Goal: Register for event/course

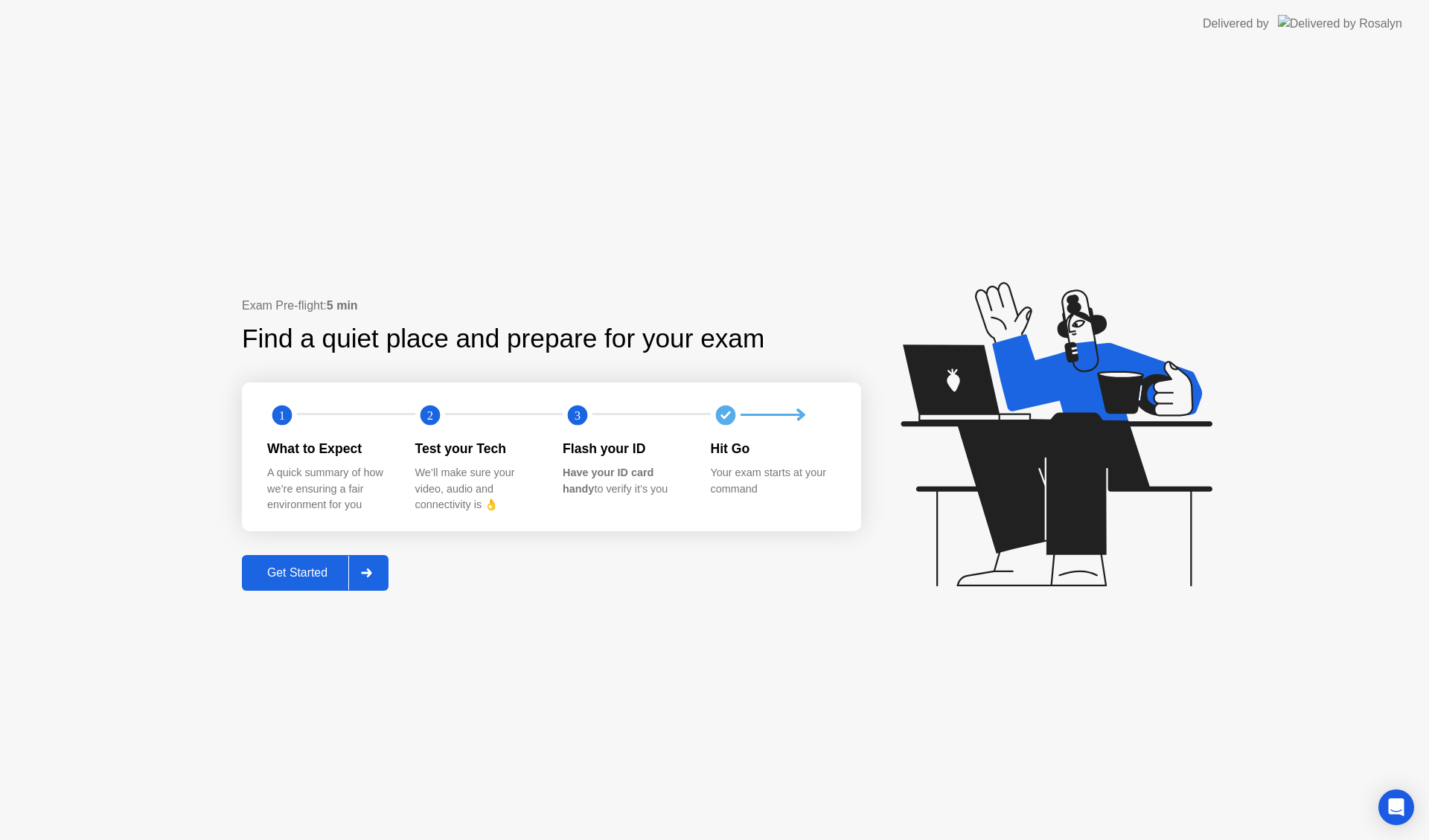
click at [300, 577] on div "Get Started" at bounding box center [296, 573] width 102 height 14
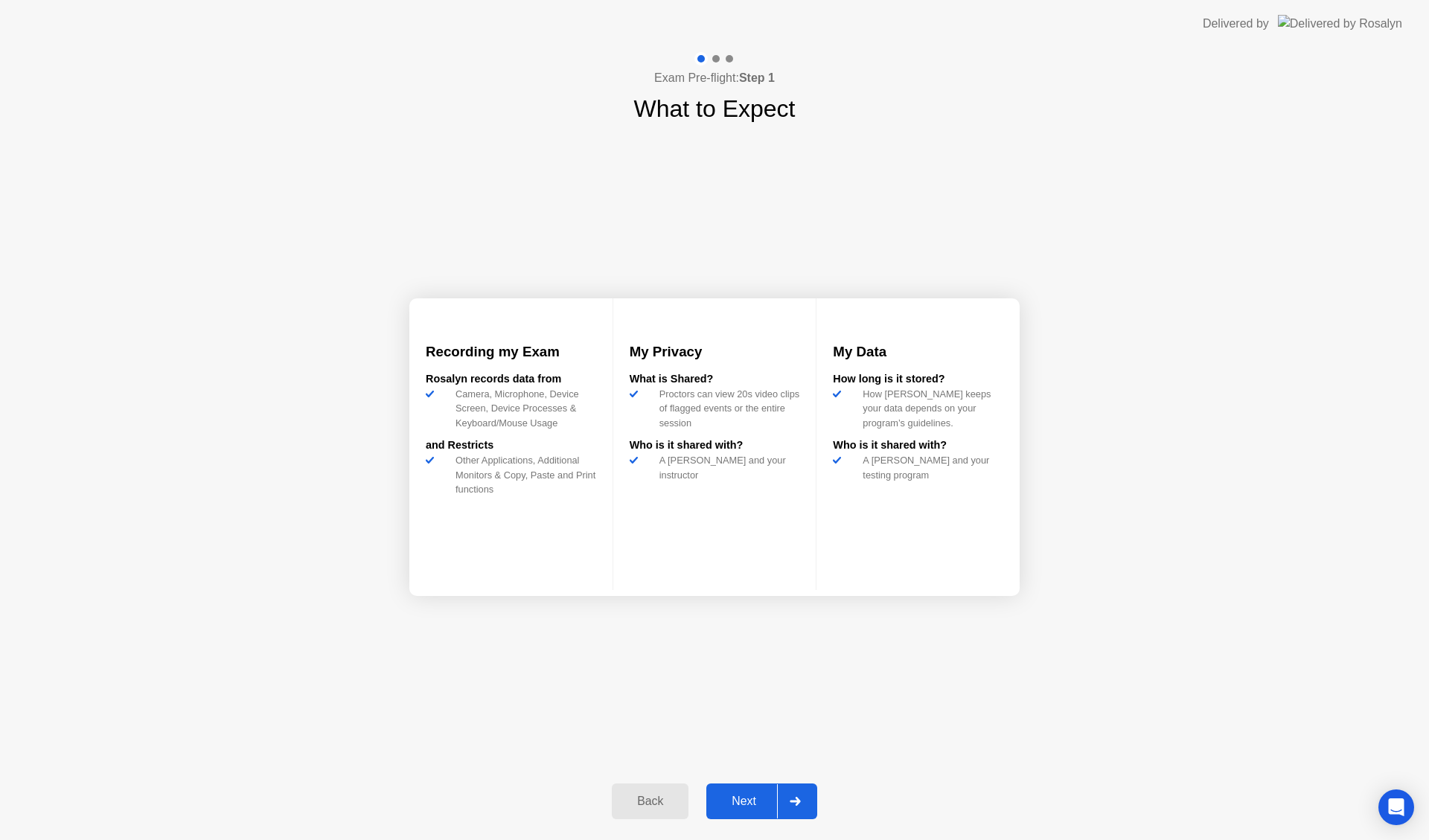
click at [749, 781] on div "Back Next" at bounding box center [714, 801] width 223 height 68
click at [748, 797] on div "Next" at bounding box center [743, 802] width 66 height 14
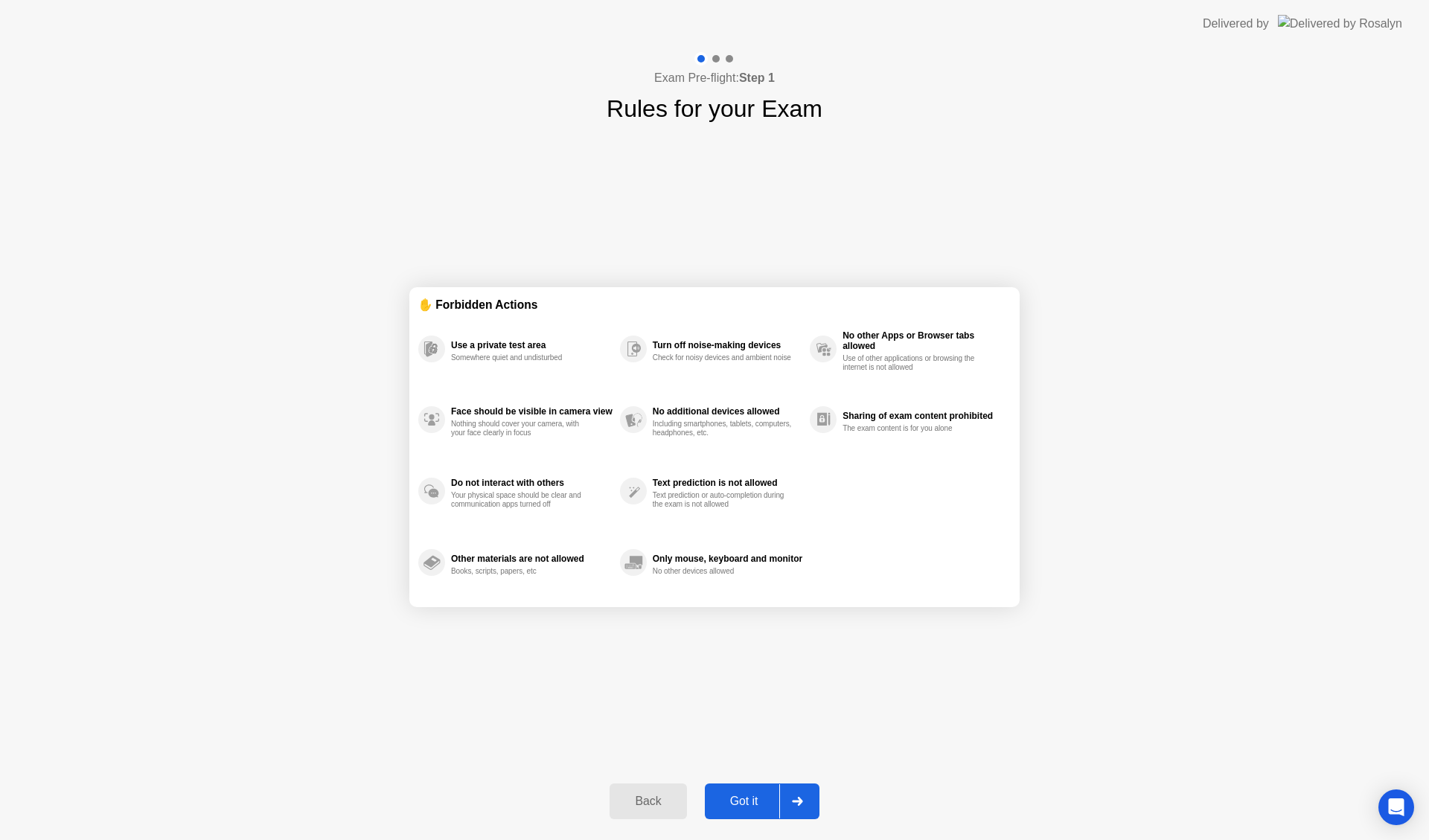
click at [756, 805] on div "Got it" at bounding box center [744, 802] width 70 height 14
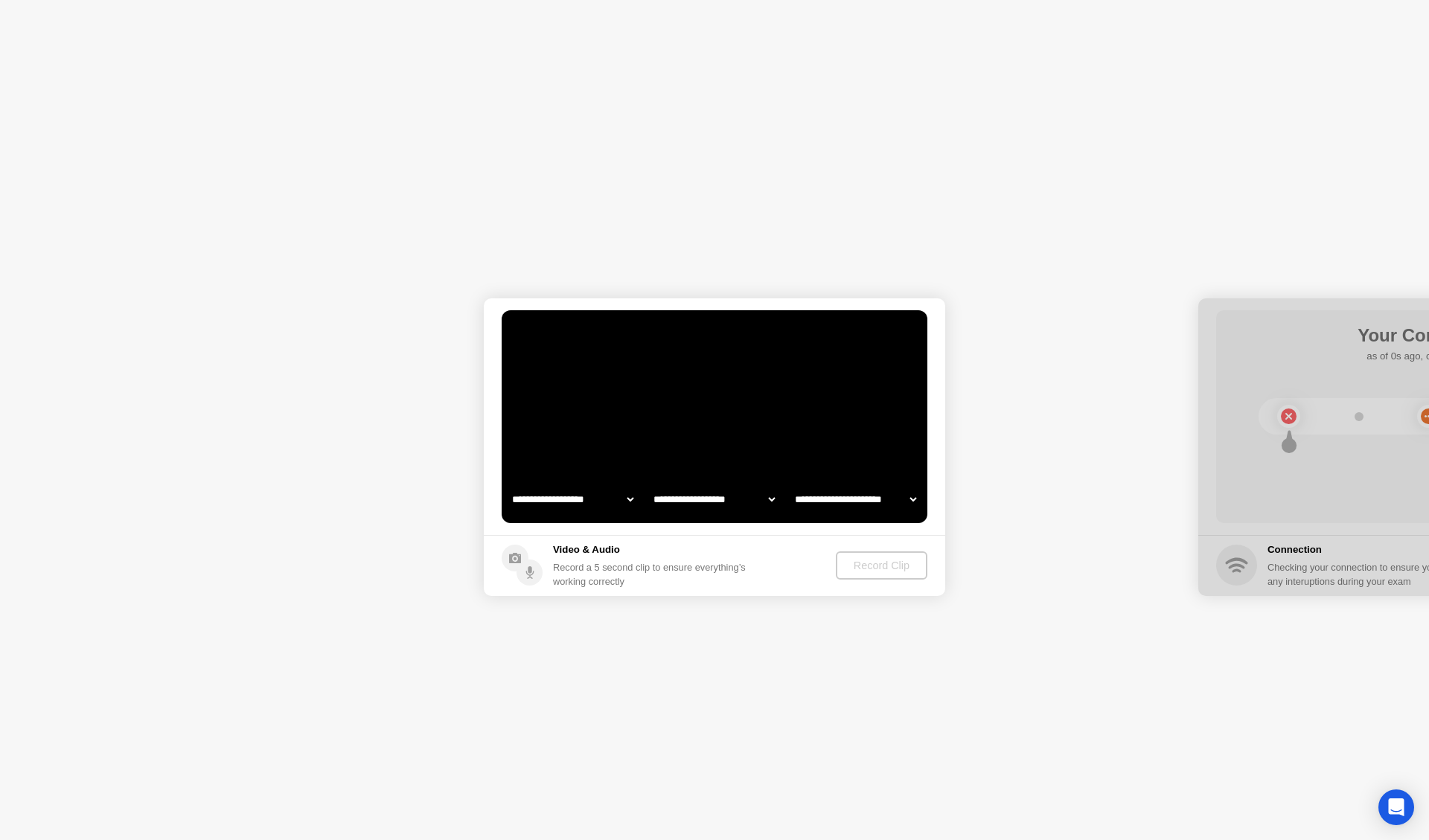
select select "**********"
select select "*******"
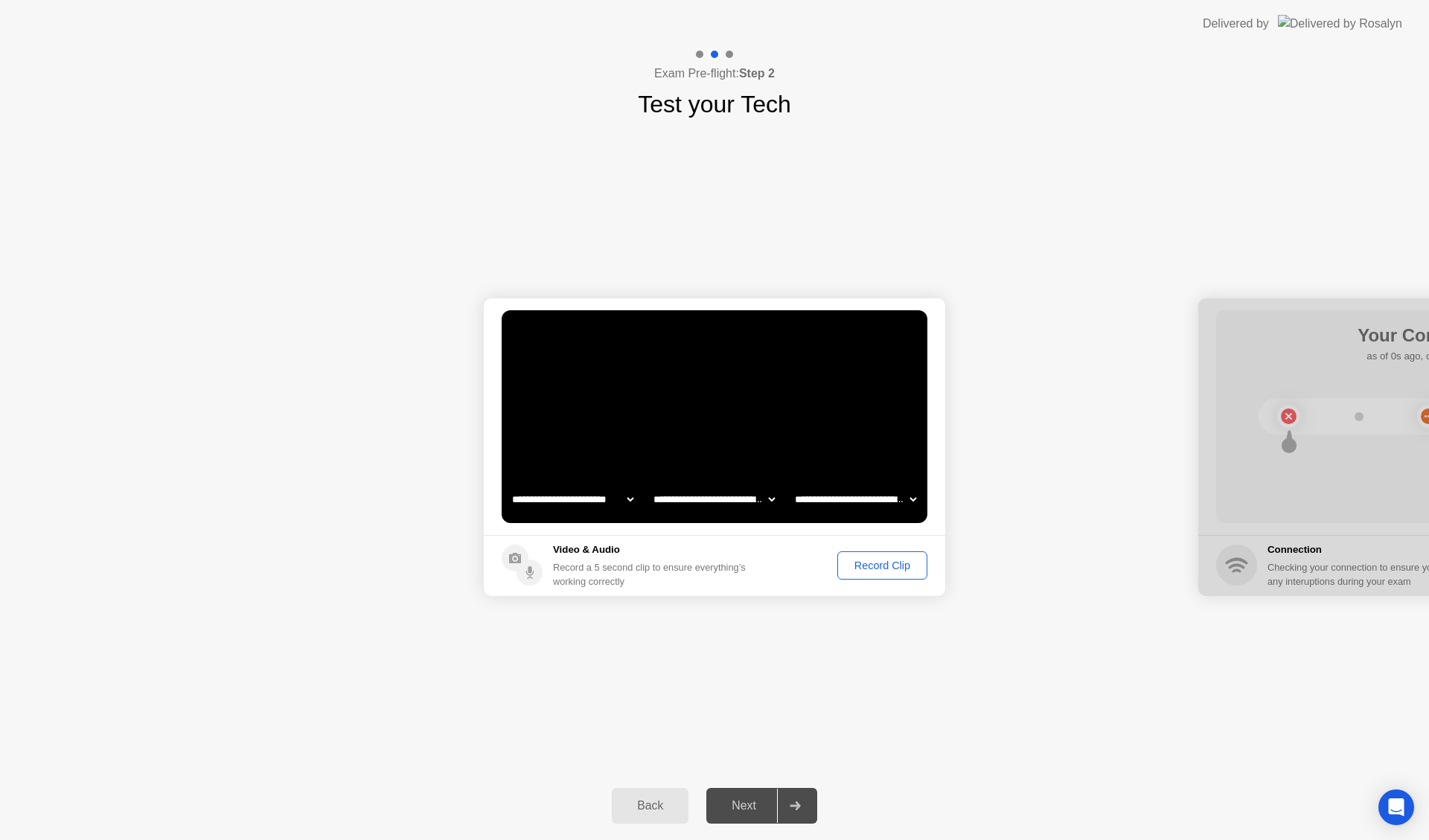
click at [874, 569] on div "Record Clip" at bounding box center [883, 565] width 80 height 12
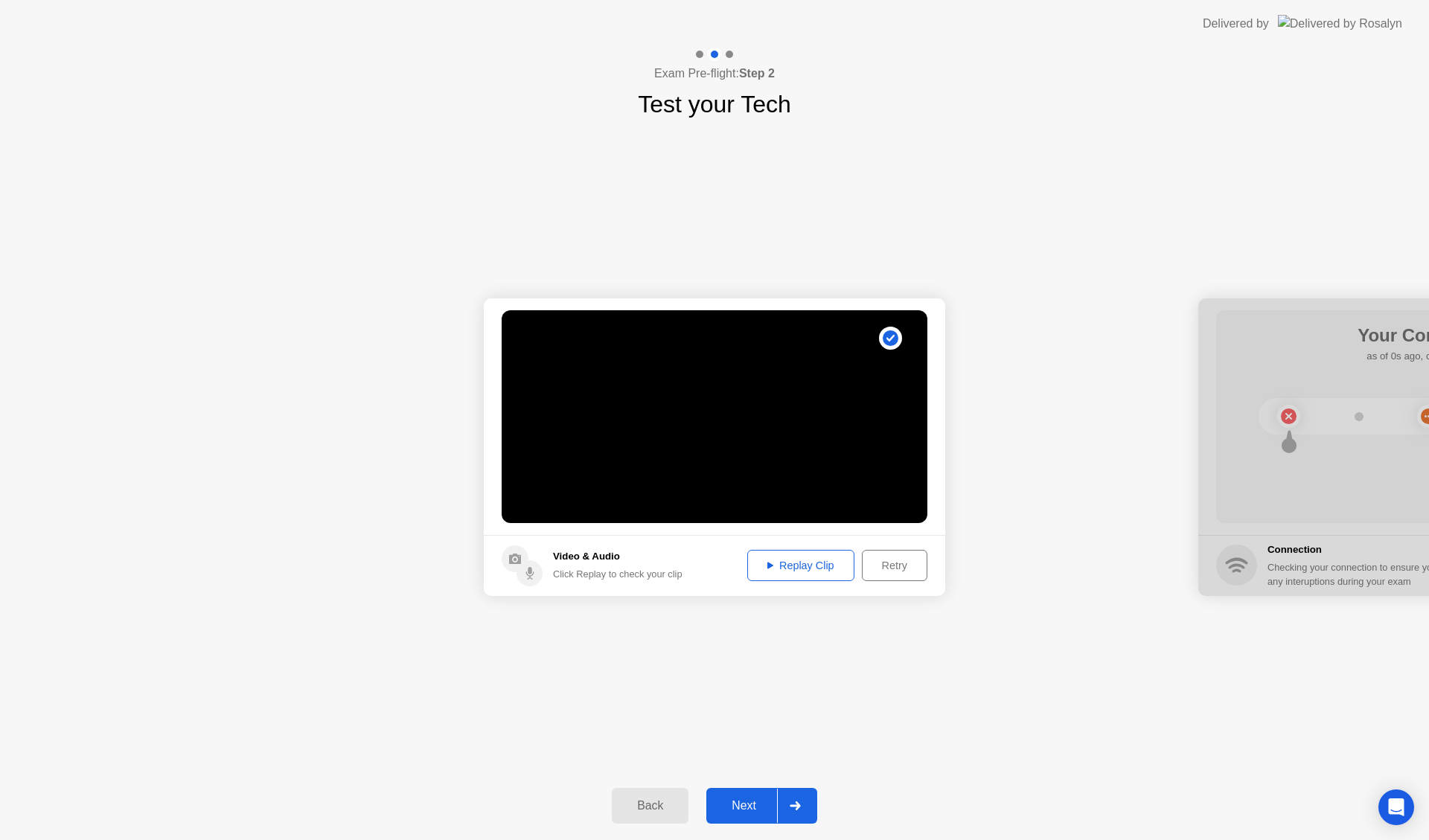
click at [725, 807] on div "Next" at bounding box center [743, 806] width 66 height 14
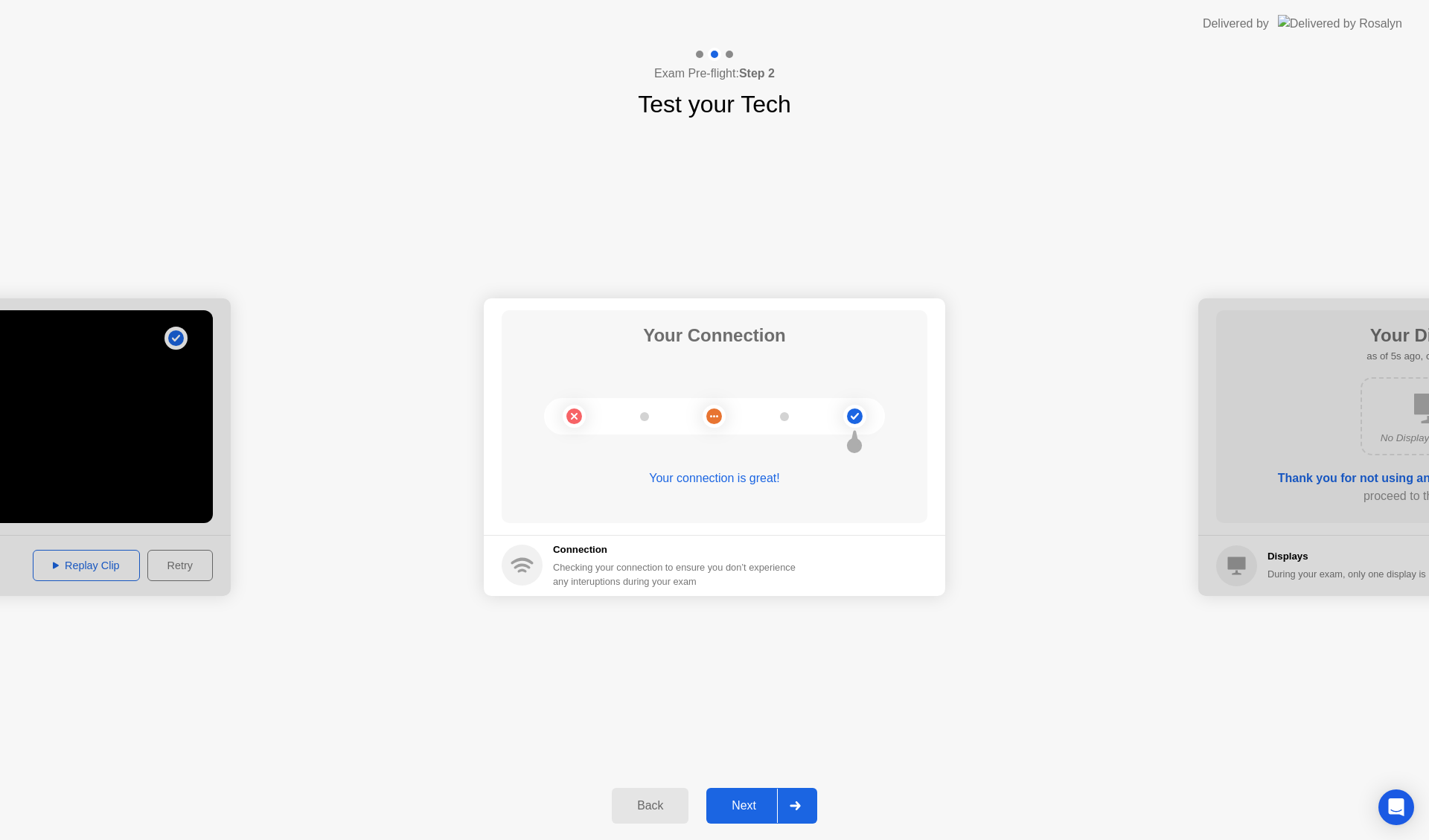
click at [735, 801] on div "Next" at bounding box center [743, 806] width 66 height 14
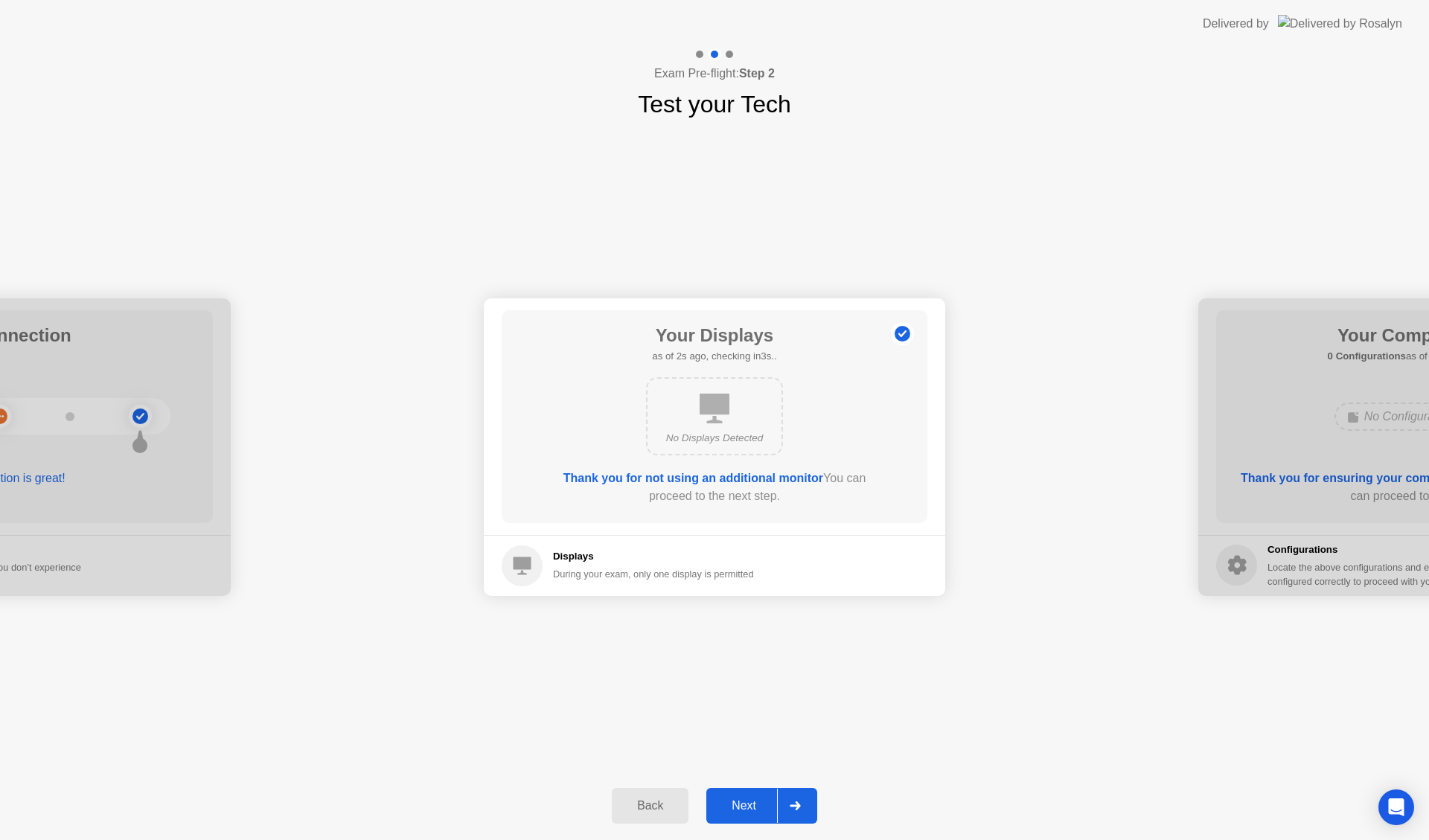
click at [735, 801] on div "Next" at bounding box center [743, 806] width 66 height 14
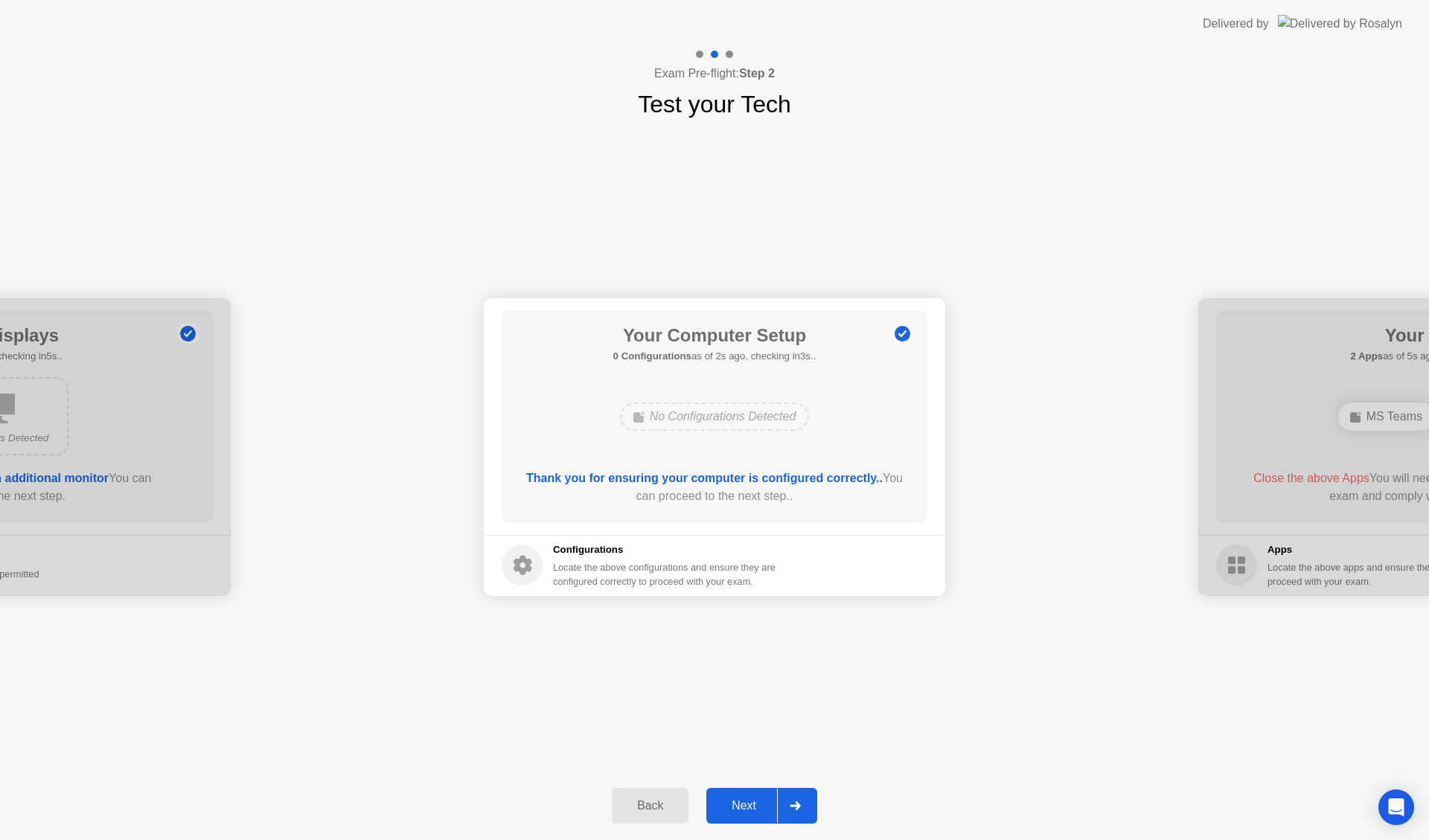
click at [735, 801] on div "Next" at bounding box center [743, 806] width 66 height 14
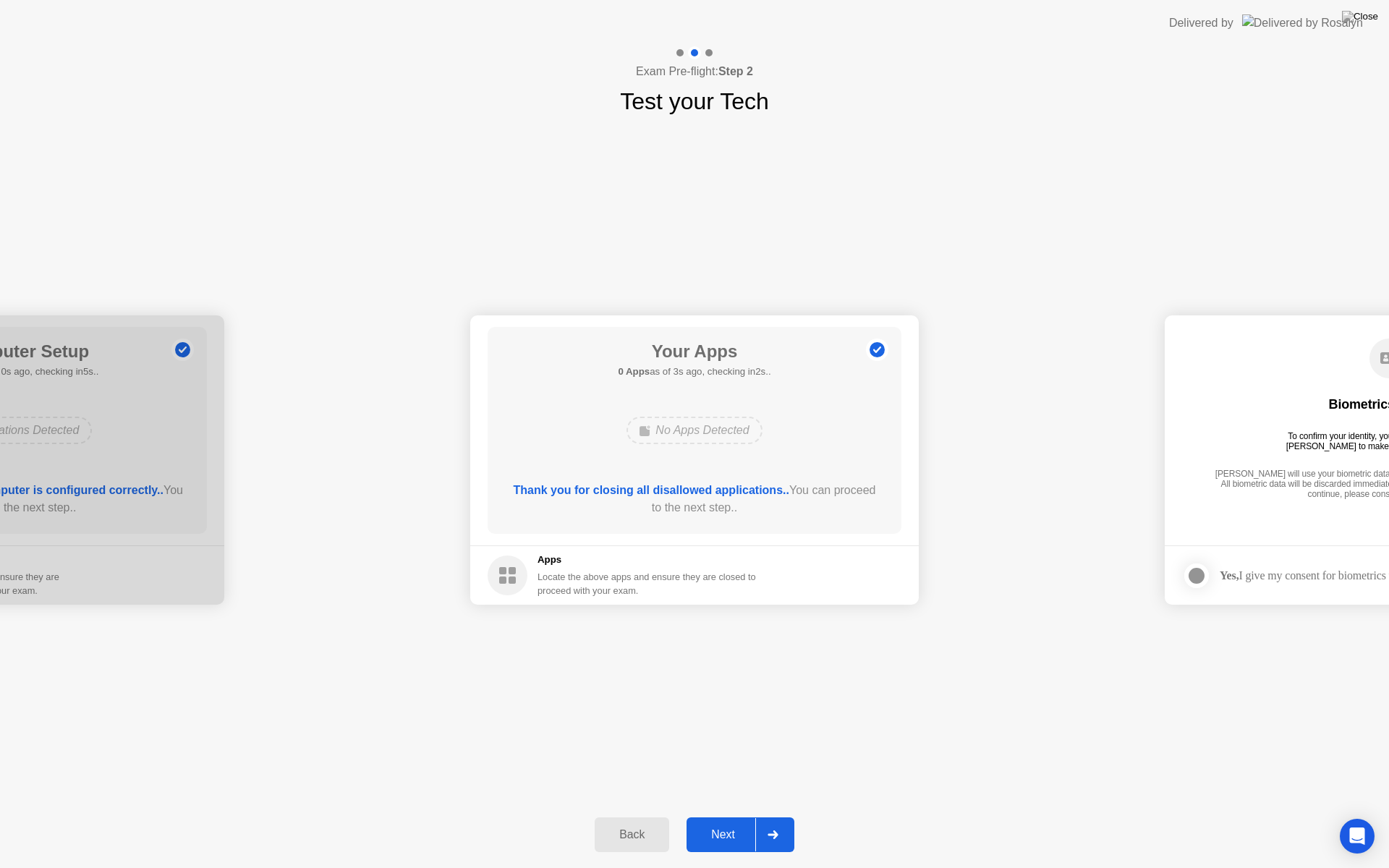
click at [720, 816] on div "Next" at bounding box center [722, 835] width 64 height 13
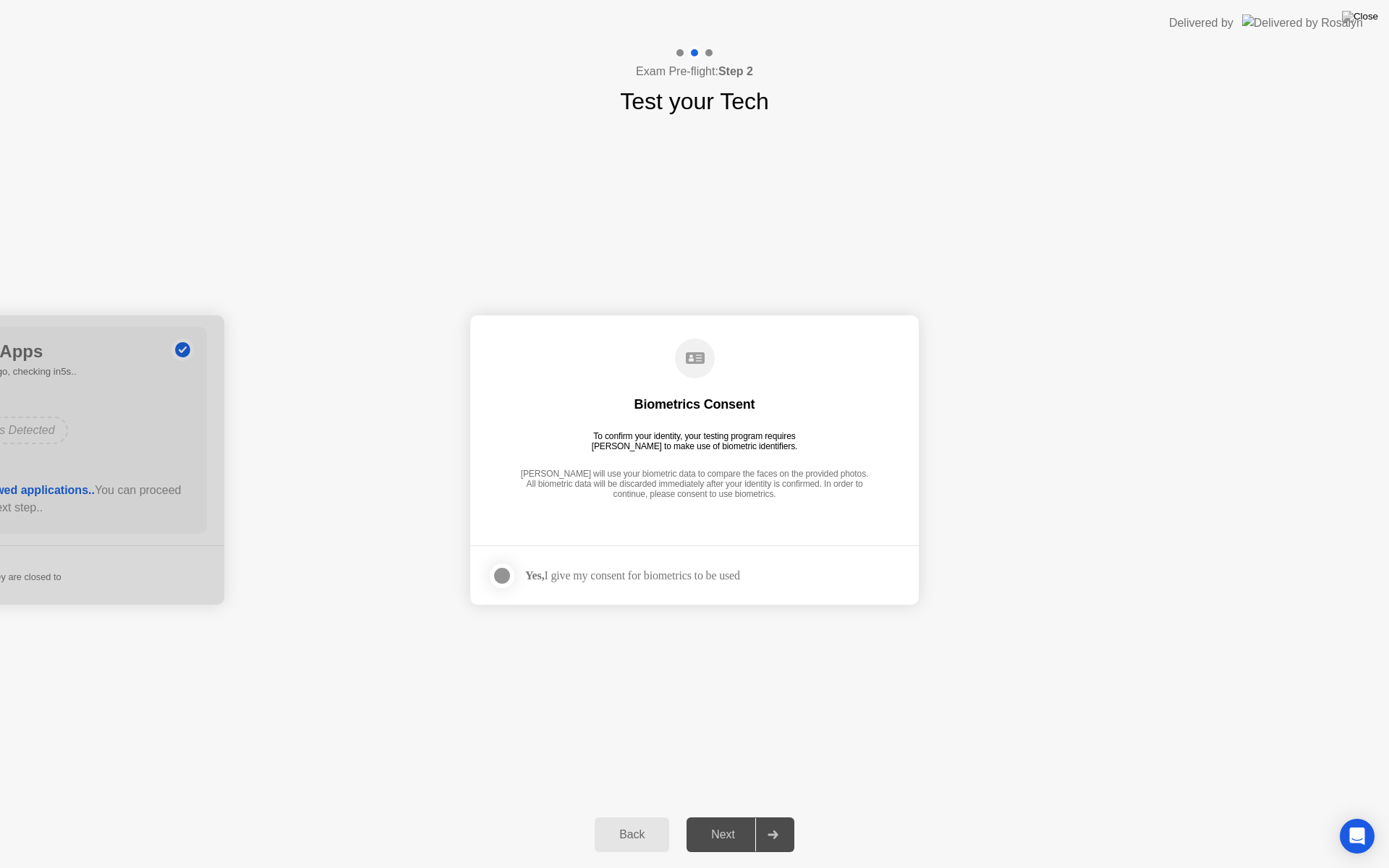
click at [508, 578] on div at bounding box center [502, 576] width 17 height 17
click at [735, 816] on div "Next" at bounding box center [722, 835] width 64 height 13
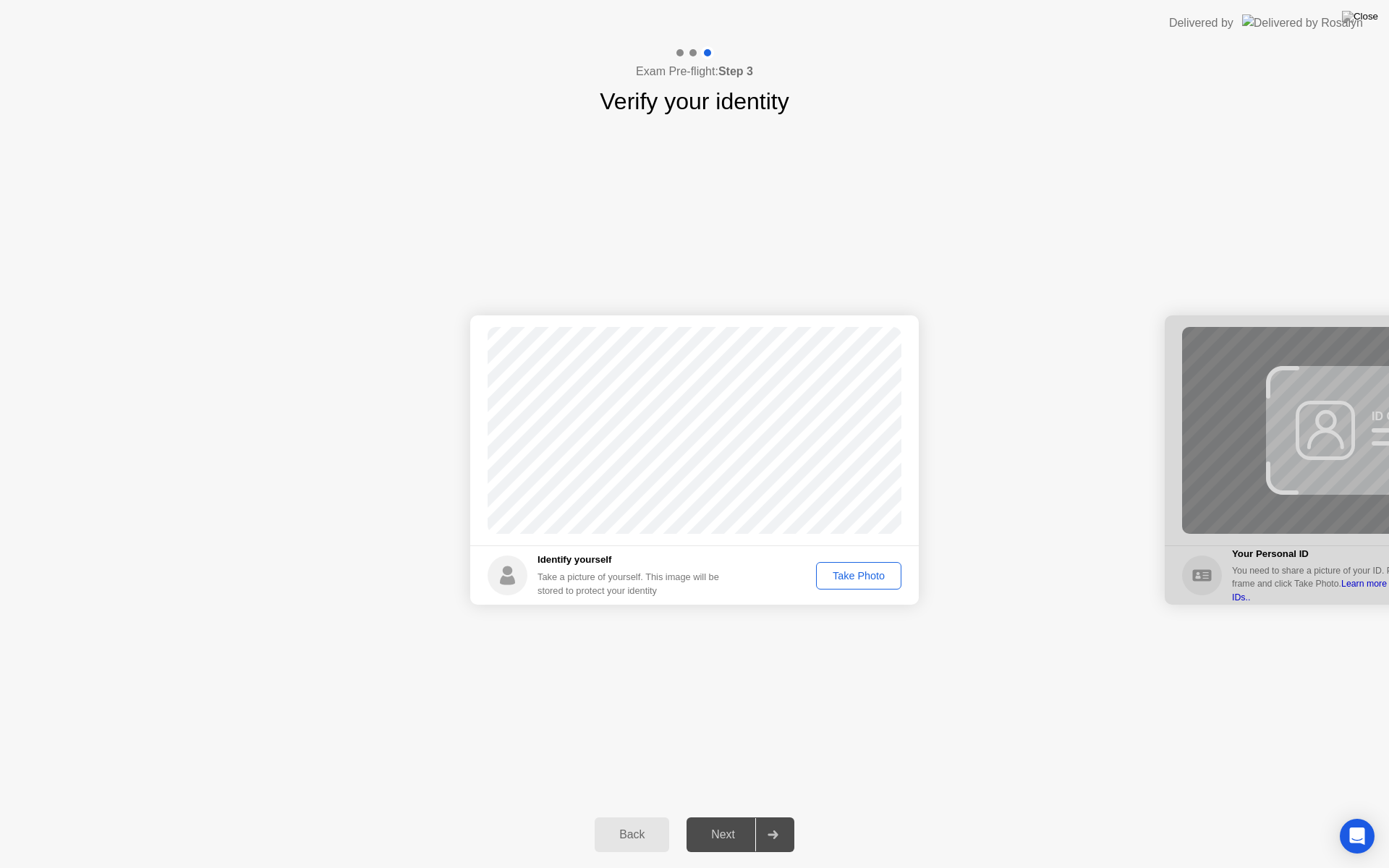
click at [864, 574] on div "Take Photo" at bounding box center [859, 576] width 75 height 12
click at [719, 816] on div "Next" at bounding box center [722, 835] width 64 height 13
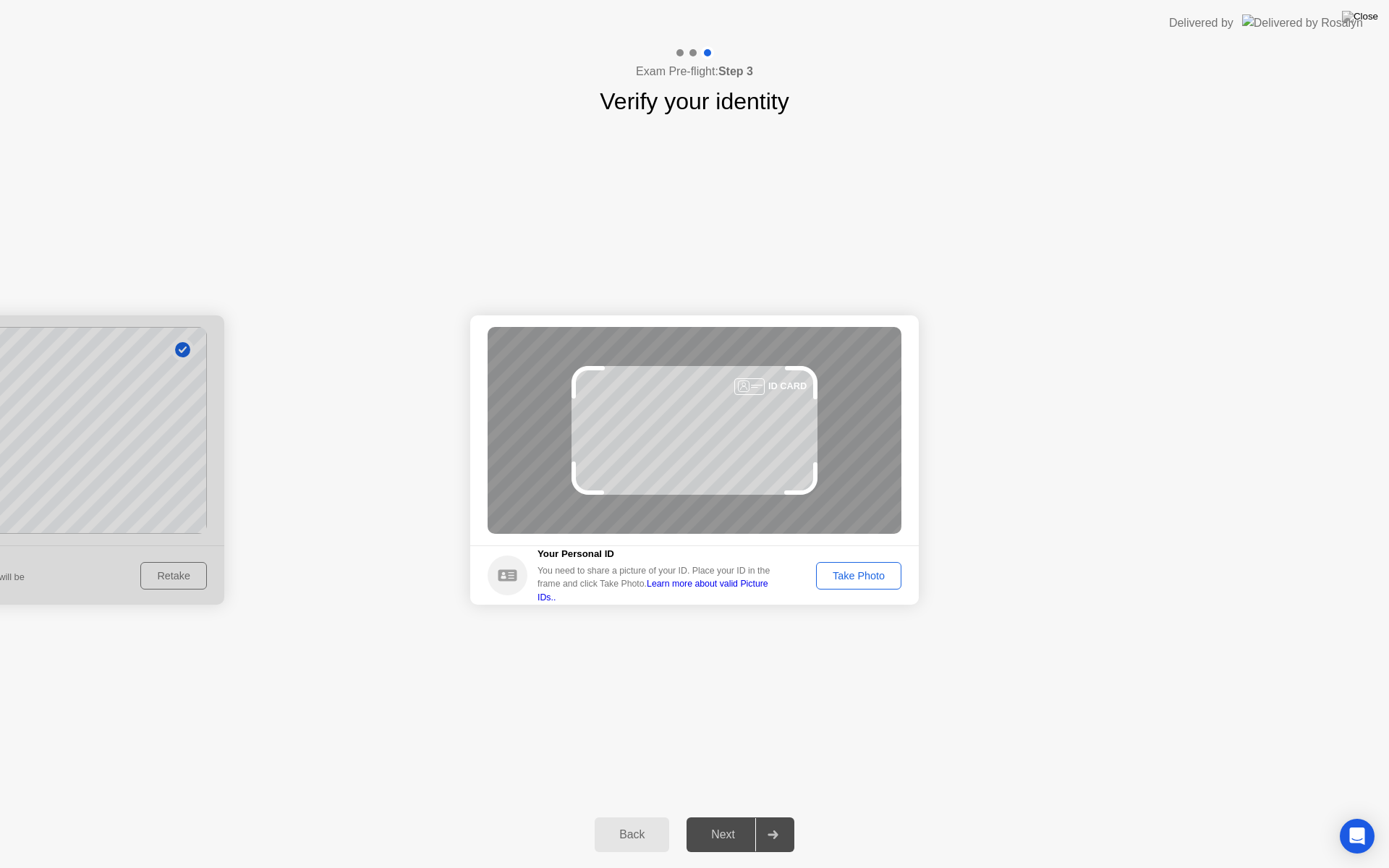
click at [865, 574] on div "Take Photo" at bounding box center [859, 576] width 75 height 12
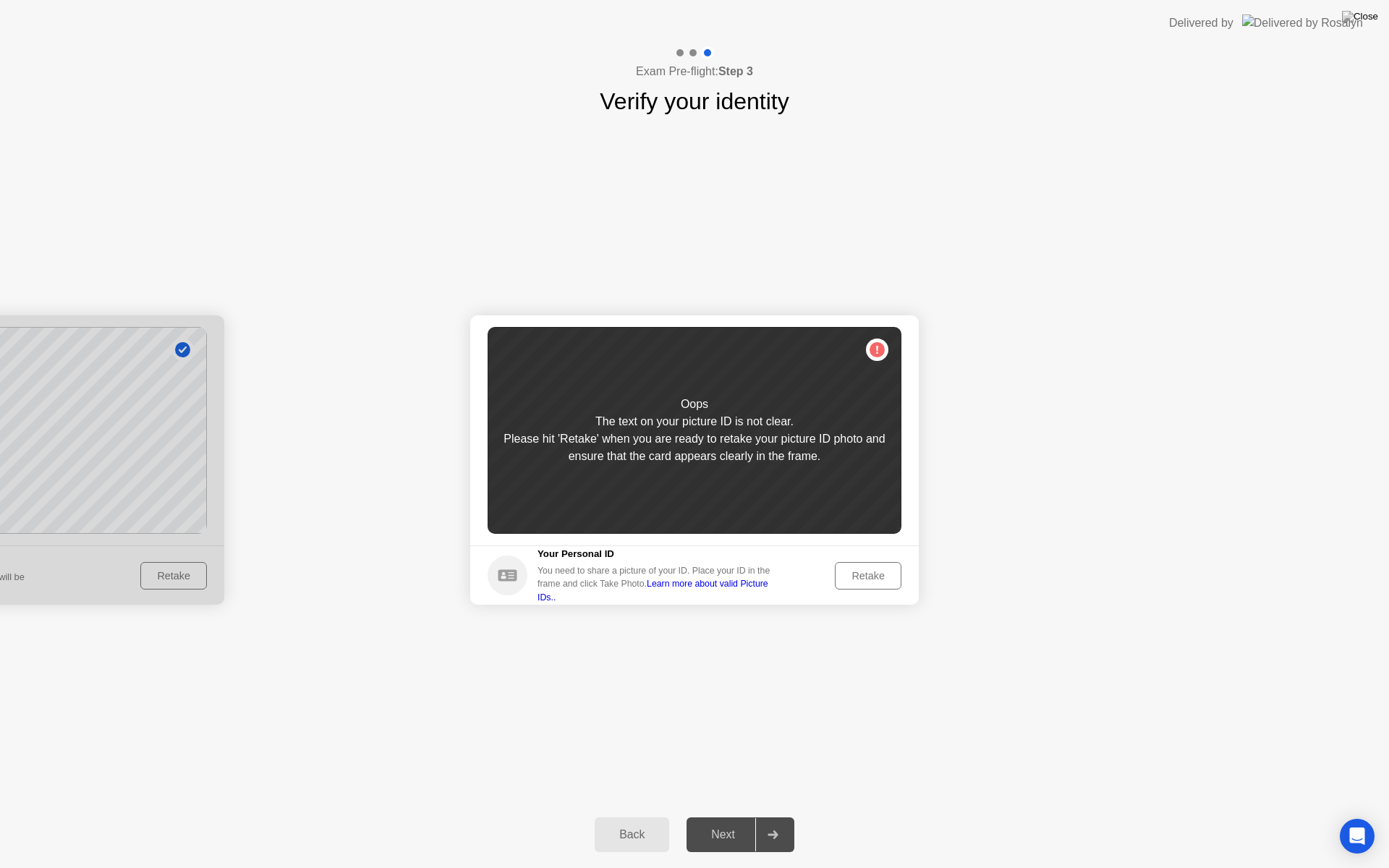
click at [874, 579] on div "Retake" at bounding box center [868, 576] width 57 height 12
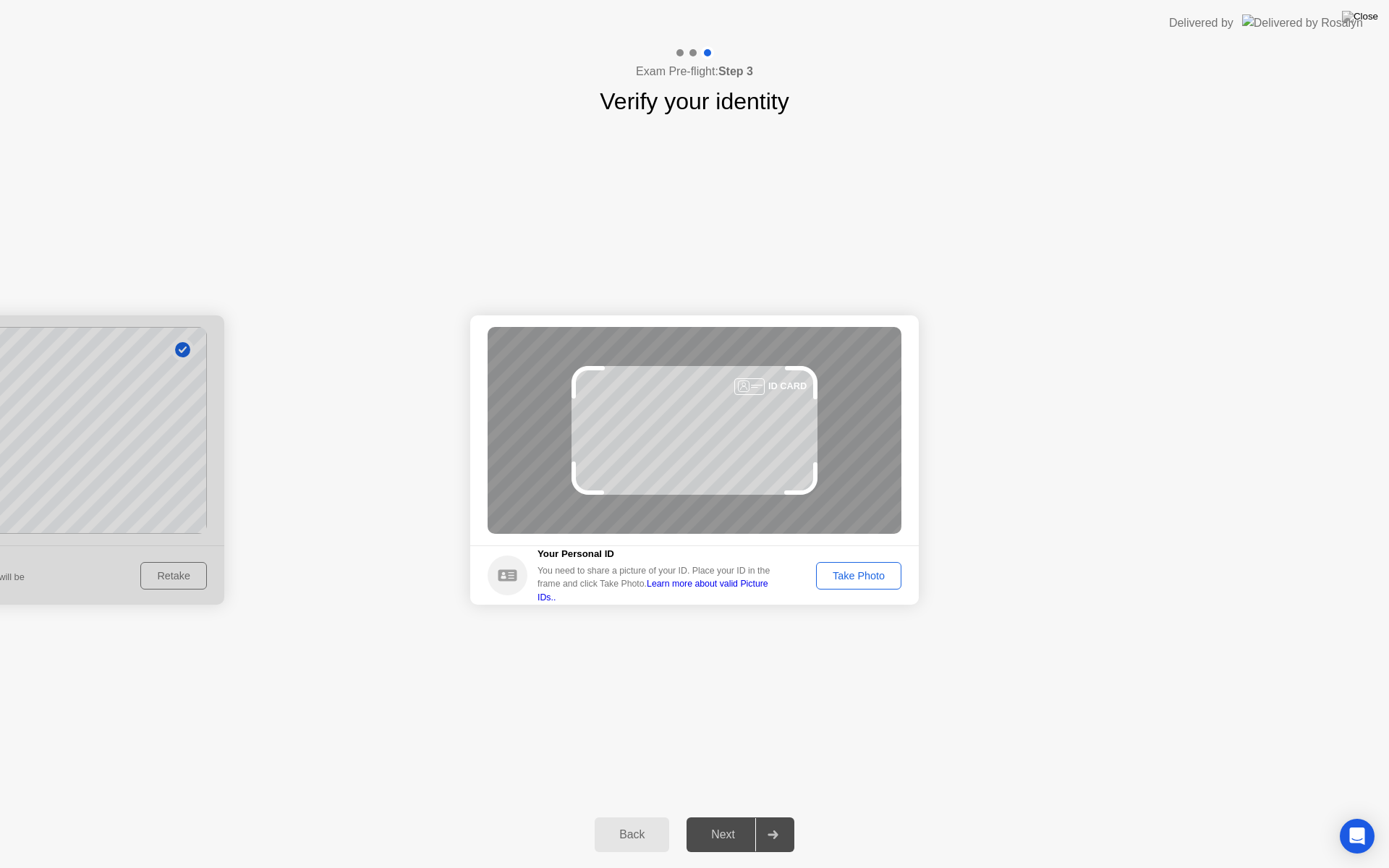
click at [874, 579] on div "Take Photo" at bounding box center [859, 576] width 75 height 12
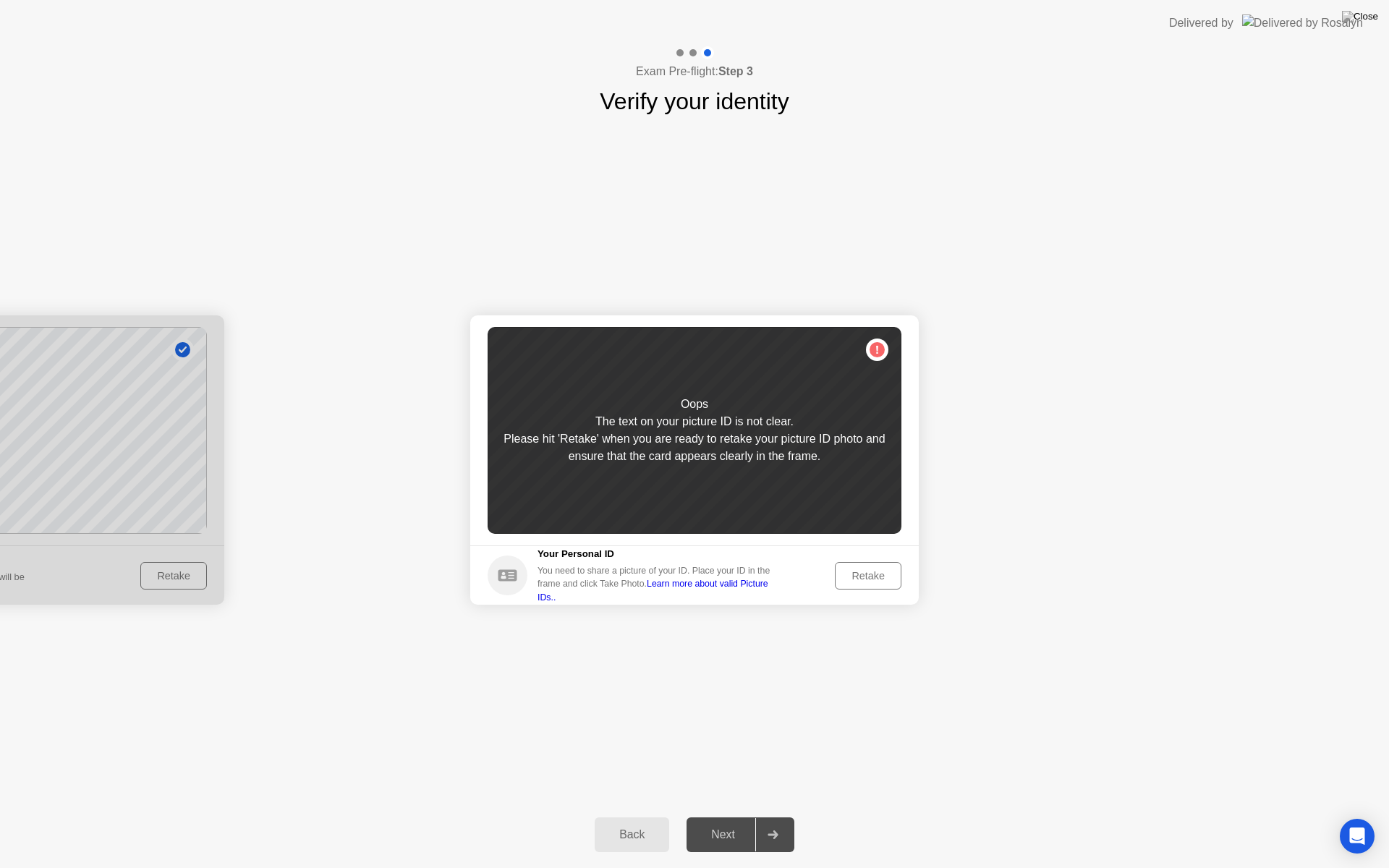
click at [874, 579] on div "Retake" at bounding box center [868, 576] width 57 height 12
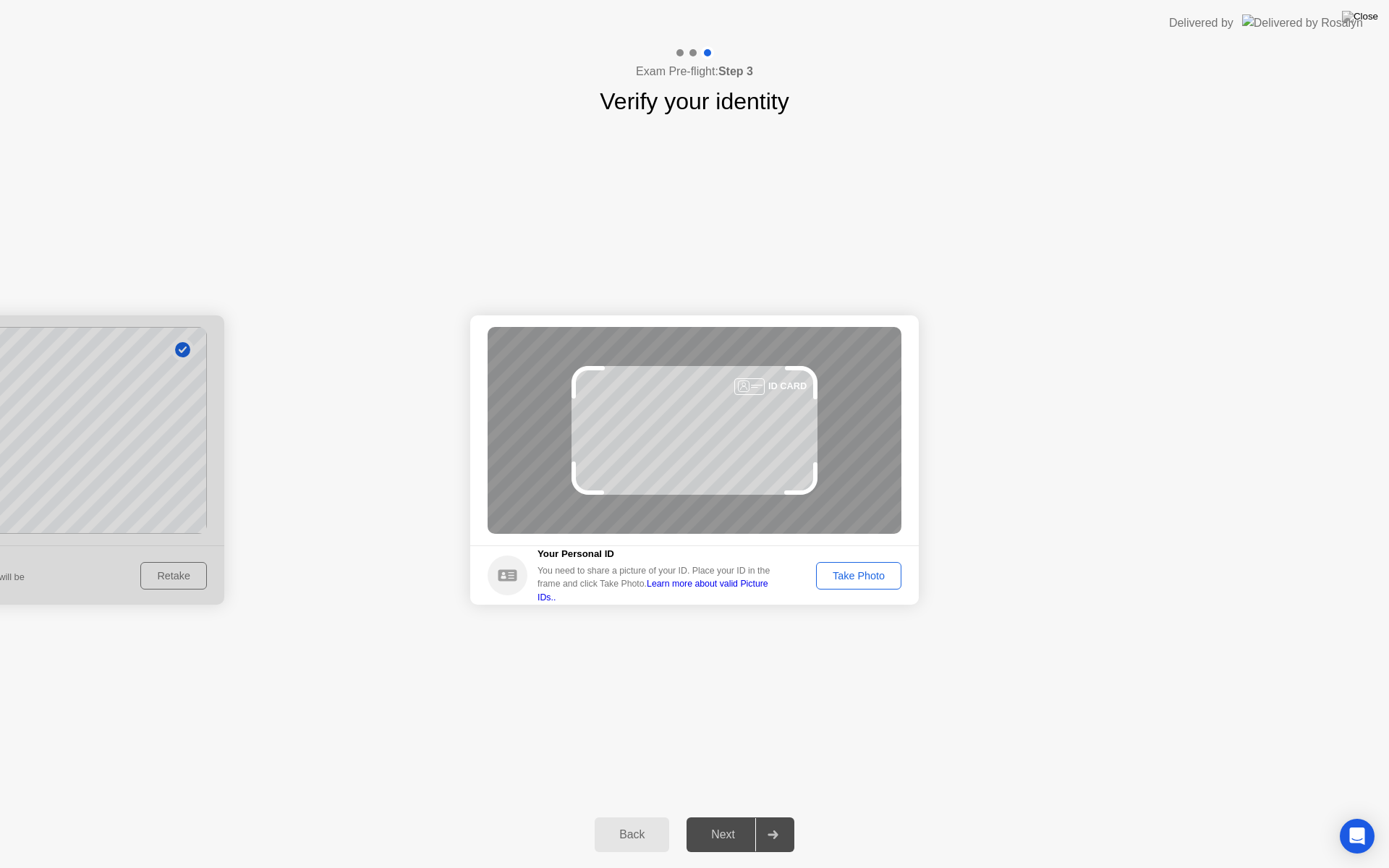
click at [874, 579] on div "Take Photo" at bounding box center [859, 576] width 75 height 12
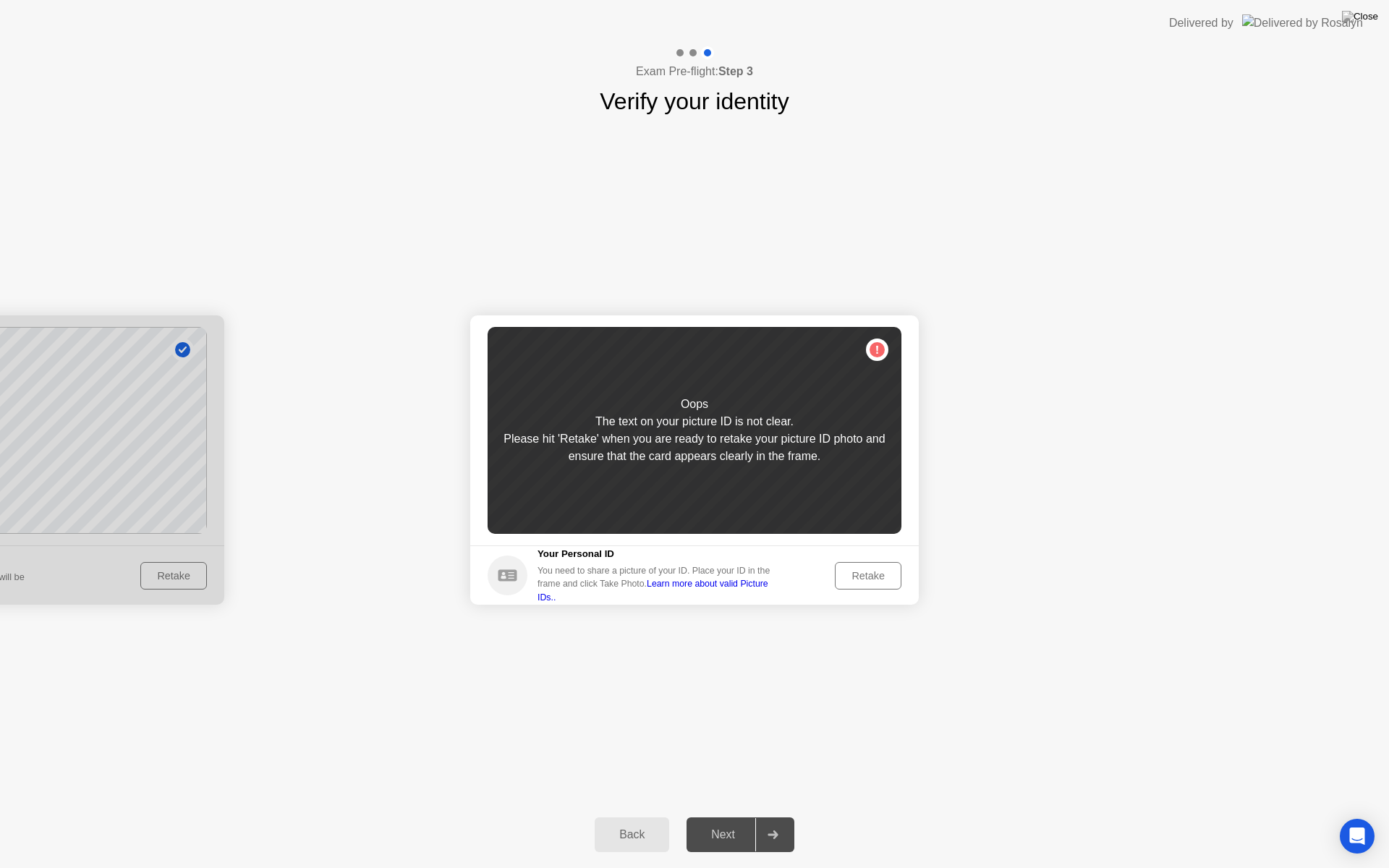
click at [874, 579] on div "Retake" at bounding box center [868, 576] width 57 height 12
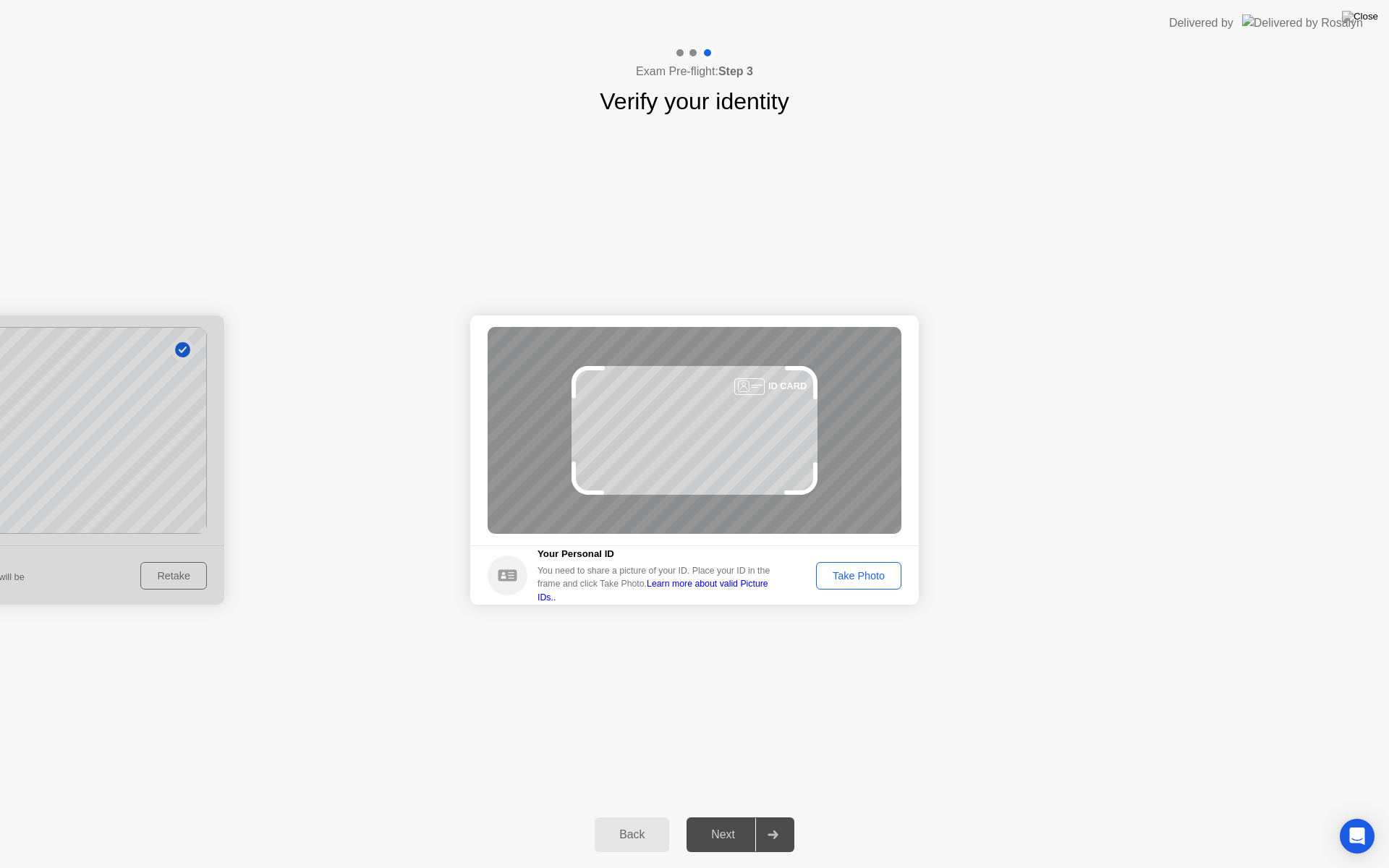
click at [874, 579] on div "Take Photo" at bounding box center [859, 576] width 75 height 12
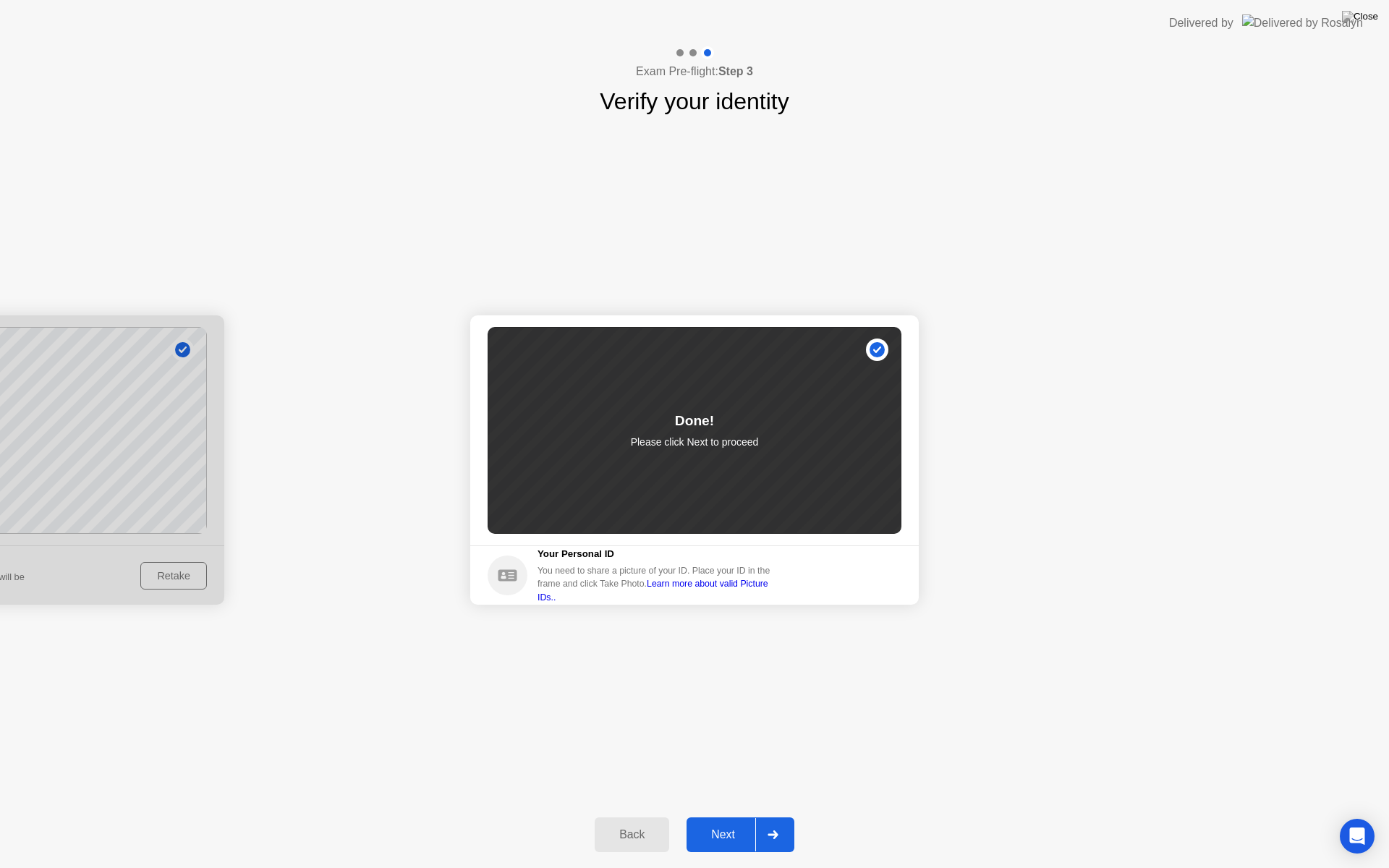
click at [723, 816] on div "Next" at bounding box center [722, 835] width 64 height 13
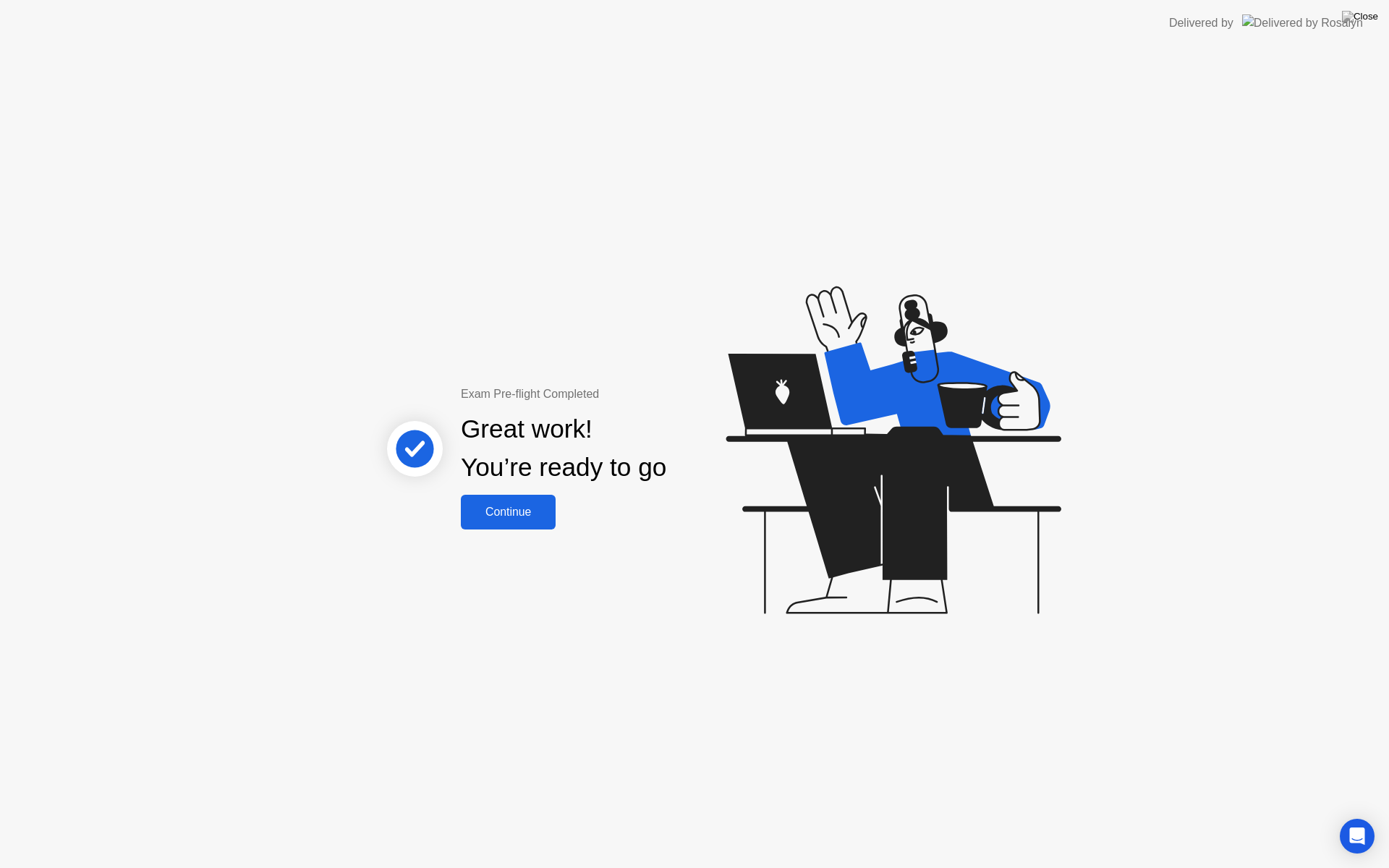
click at [498, 516] on div "Continue" at bounding box center [508, 513] width 86 height 13
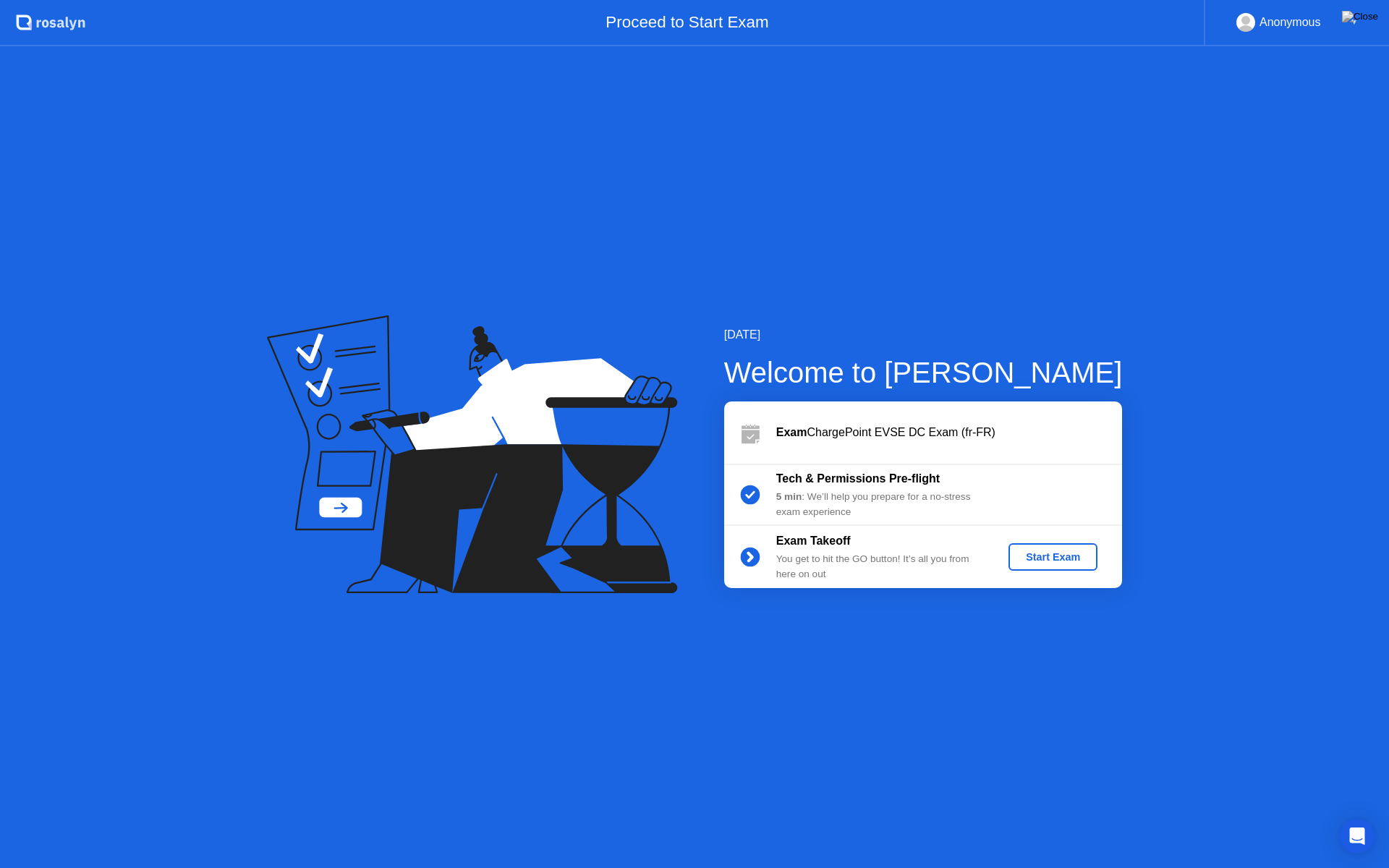
click at [1071, 555] on div "Start Exam" at bounding box center [1053, 557] width 78 height 12
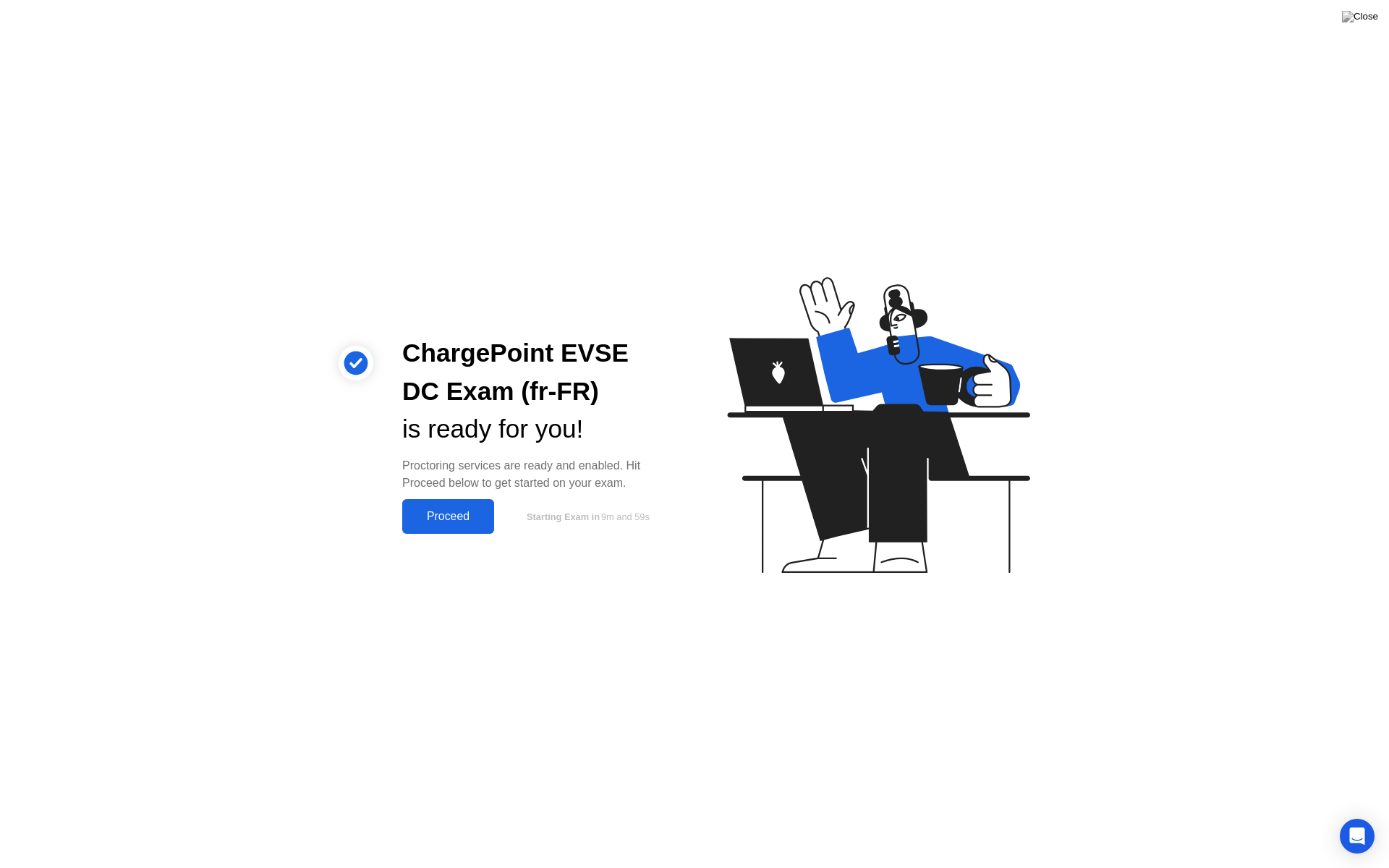
click at [451, 513] on div "Proceed" at bounding box center [448, 517] width 84 height 13
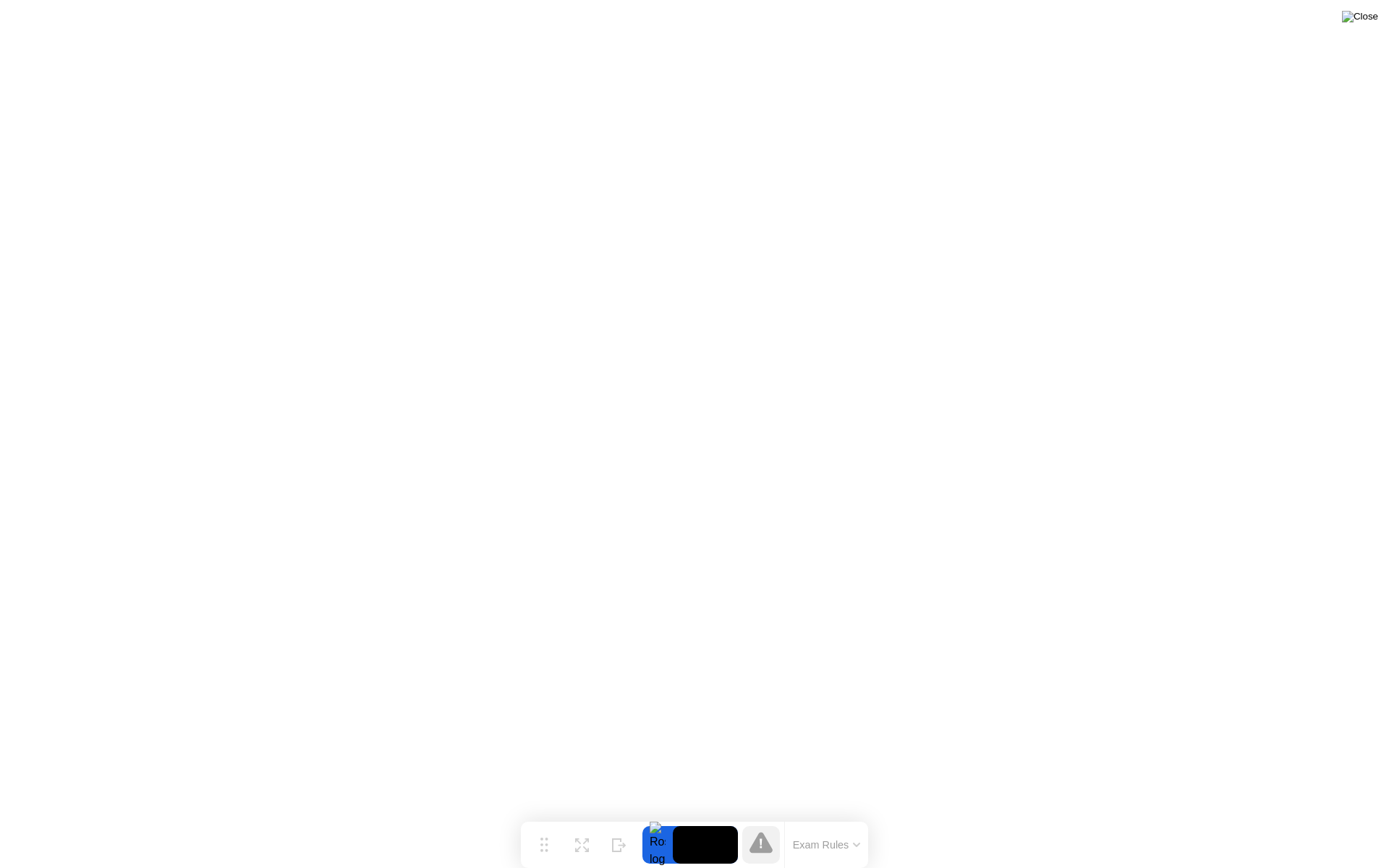
click at [1374, 20] on img at bounding box center [1360, 16] width 37 height 12
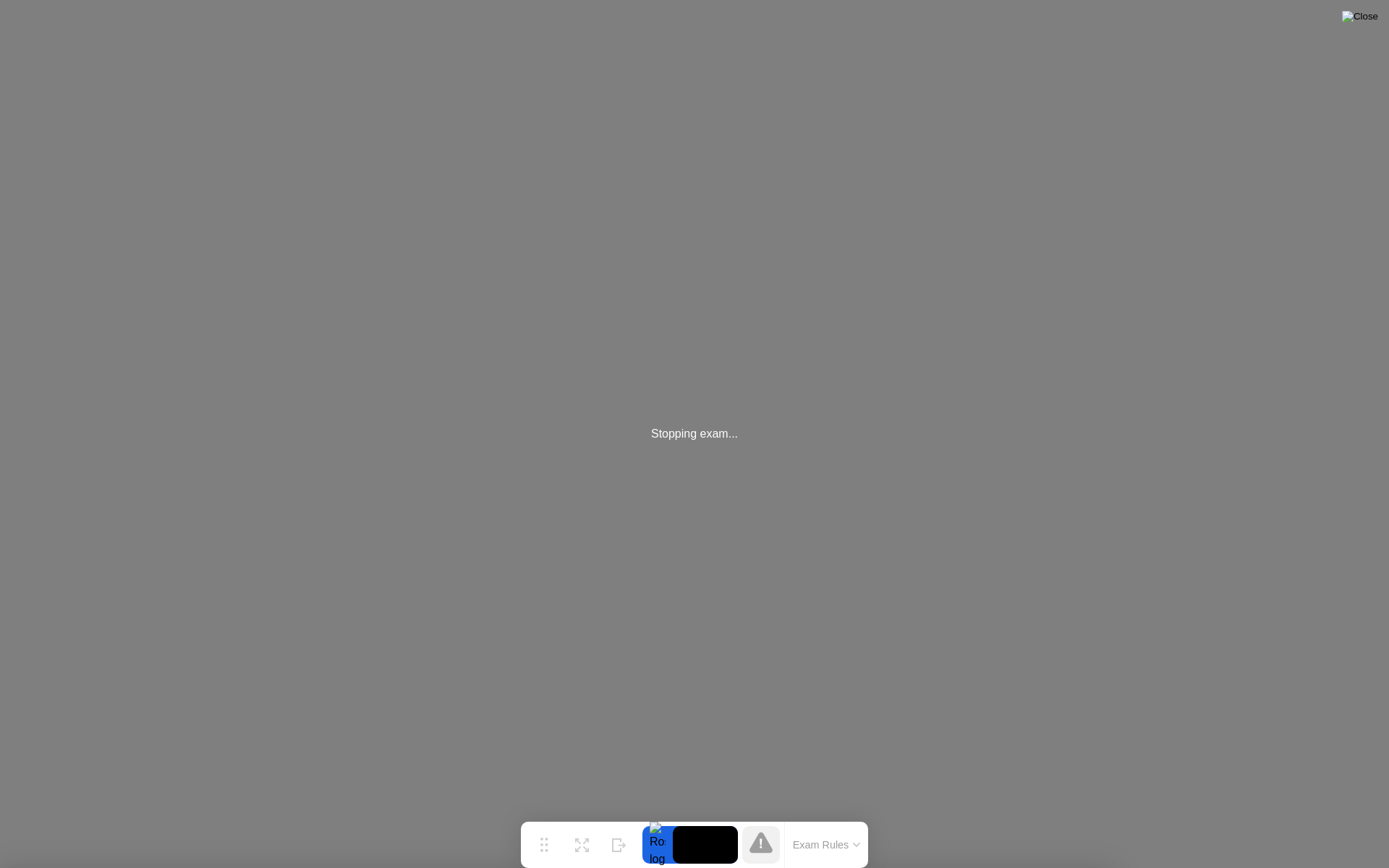
click at [1369, 20] on img at bounding box center [1360, 16] width 37 height 12
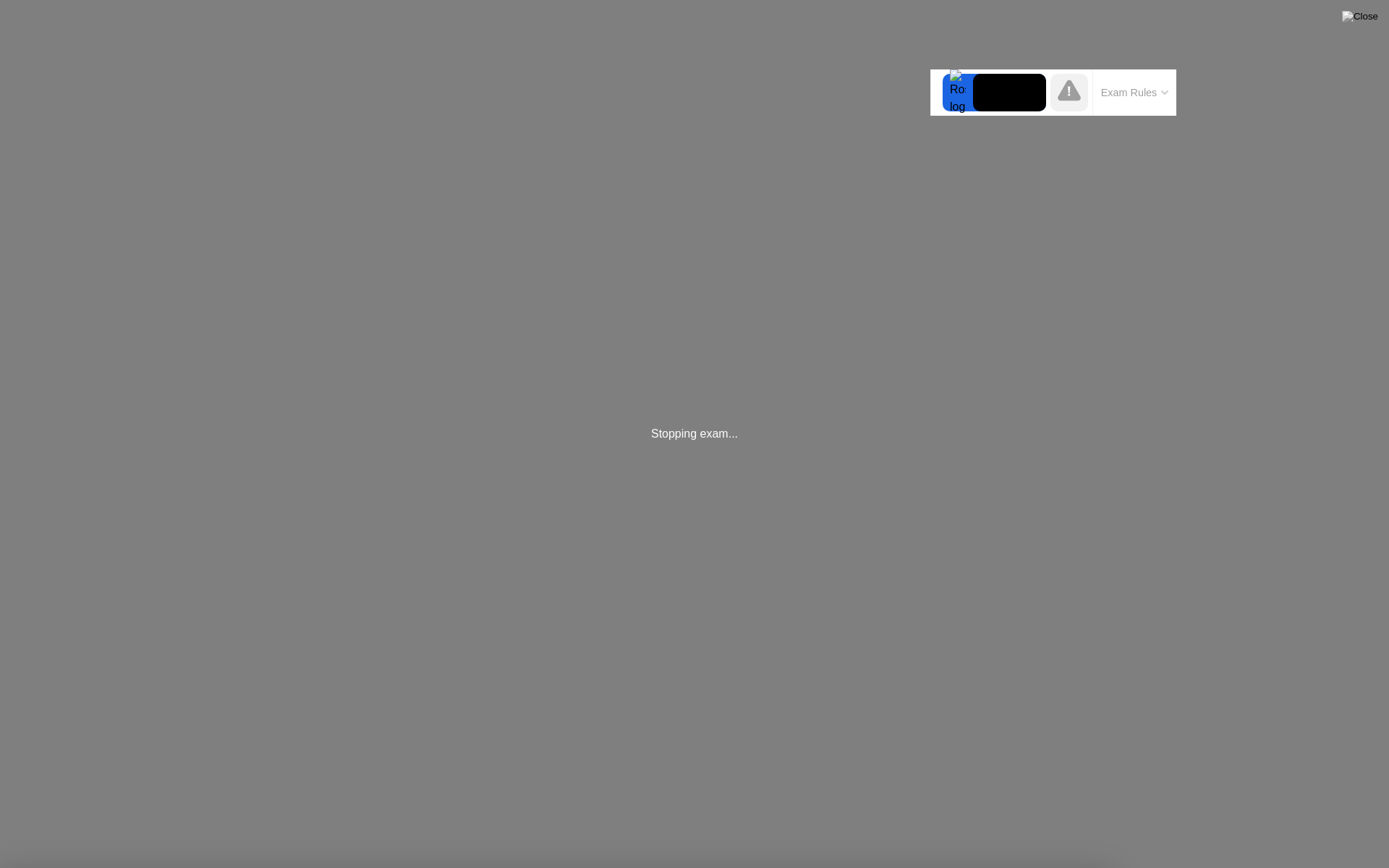
click at [1366, 16] on img at bounding box center [1360, 16] width 37 height 12
click at [1366, 17] on img at bounding box center [1360, 16] width 37 height 12
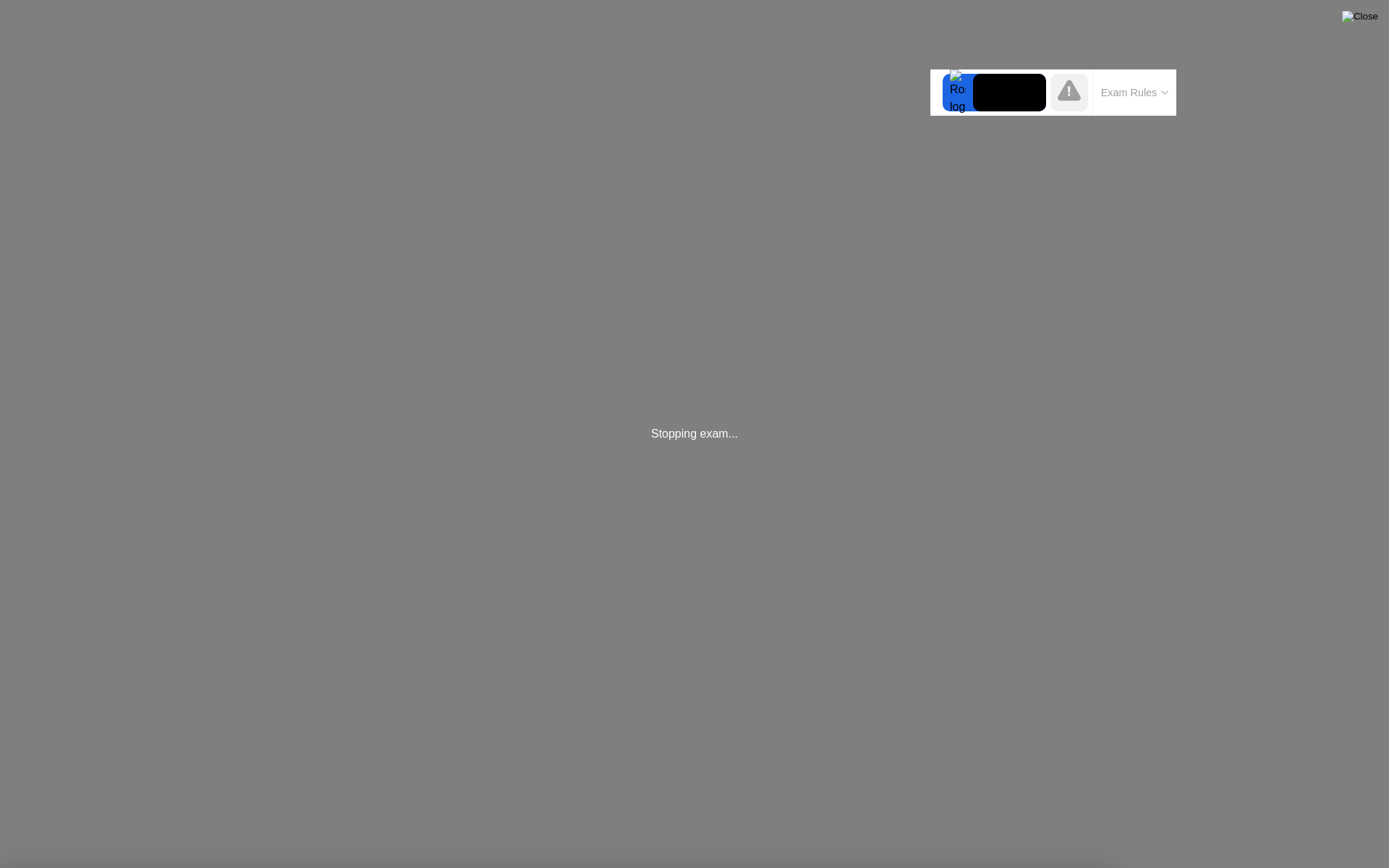
click at [1366, 17] on img at bounding box center [1360, 16] width 37 height 12
